Goal: Register for event/course

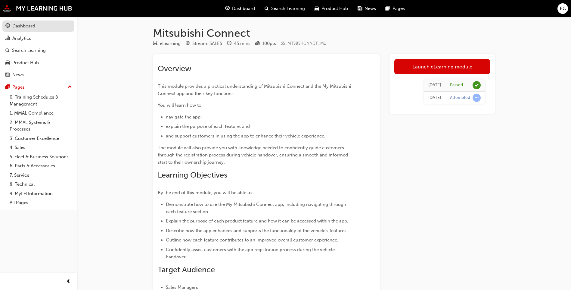
click at [42, 27] on div "Dashboard" at bounding box center [38, 26] width 66 height 8
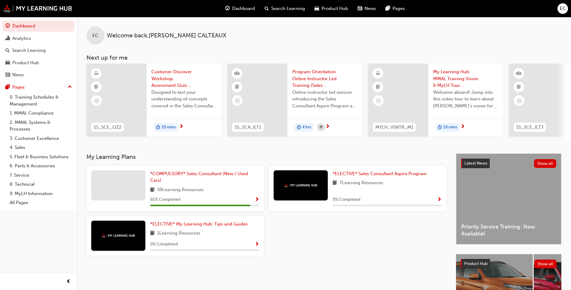
click at [227, 193] on div "50 Learning Resources" at bounding box center [204, 190] width 109 height 8
click at [238, 177] on span "*COMPULSORY* Sales Consultant (New / Used Cars)" at bounding box center [199, 177] width 98 height 12
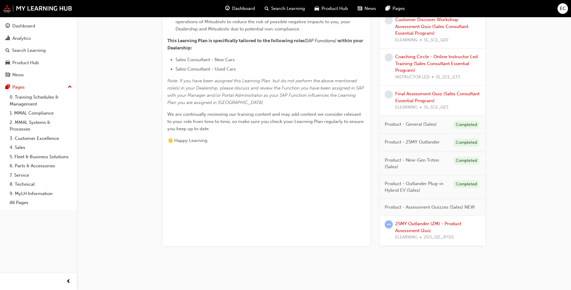
scroll to position [103, 0]
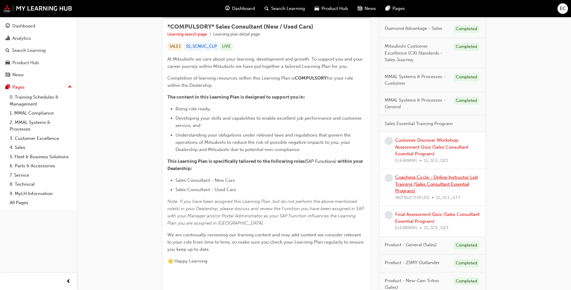
click at [418, 177] on link "Coaching Circle - Online Instructor Led Training (Sales Consultant Essential Pr…" at bounding box center [437, 183] width 83 height 19
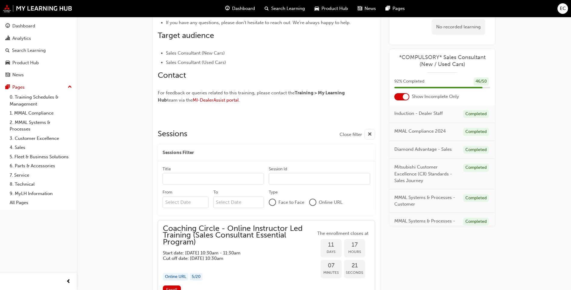
scroll to position [391, 0]
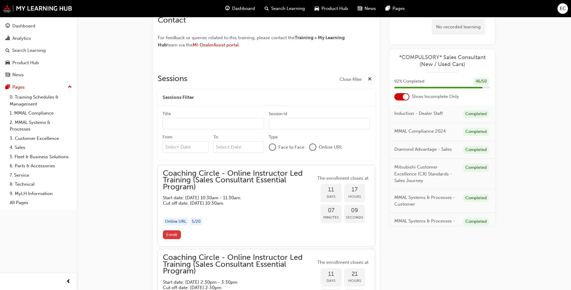
click at [171, 236] on span "Enroll" at bounding box center [171, 234] width 11 height 5
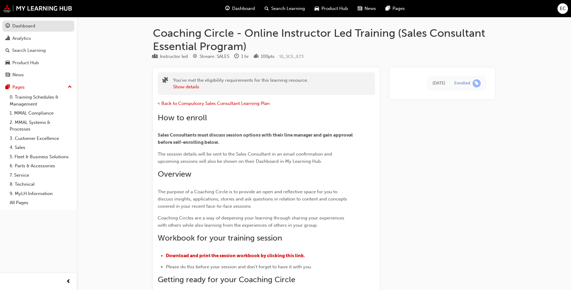
click at [21, 29] on div "Dashboard" at bounding box center [23, 26] width 23 height 7
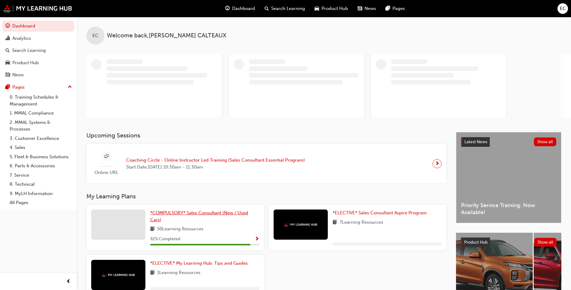
click at [185, 213] on span "*COMPULSORY* Sales Consultant (New / Used Cars)" at bounding box center [199, 216] width 98 height 12
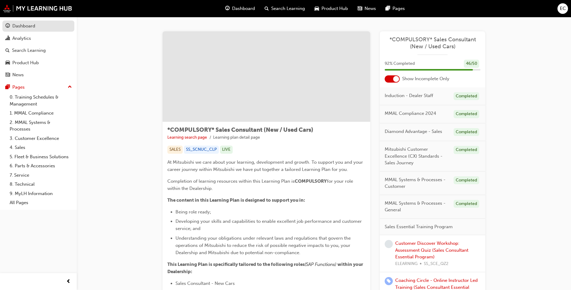
click at [15, 27] on div "Dashboard" at bounding box center [23, 26] width 23 height 7
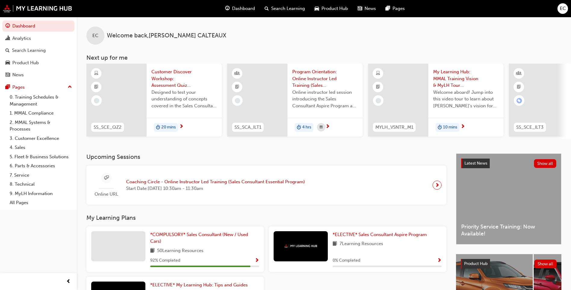
click at [318, 10] on span "car-icon" at bounding box center [317, 9] width 5 height 8
